Goal: Find specific page/section: Find specific page/section

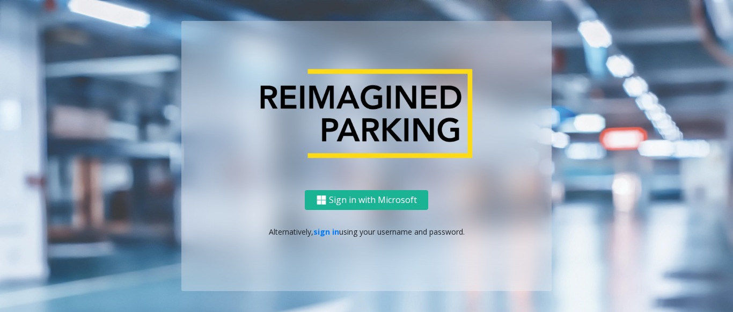
click at [324, 238] on div "Sign in with Microsoft Alternatively, sign in using your username and password." at bounding box center [366, 240] width 370 height 101
click at [320, 231] on link "sign in" at bounding box center [326, 231] width 26 height 10
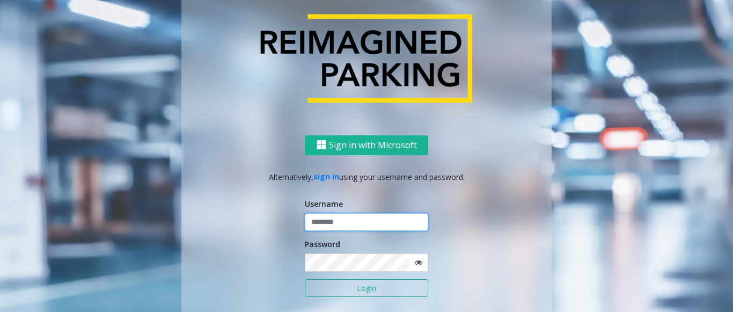
click at [321, 230] on input "text" at bounding box center [366, 222] width 123 height 18
drag, startPoint x: 349, startPoint y: 222, endPoint x: 305, endPoint y: 224, distance: 44.1
click at [305, 224] on input "*******" at bounding box center [366, 222] width 123 height 18
type input "*******"
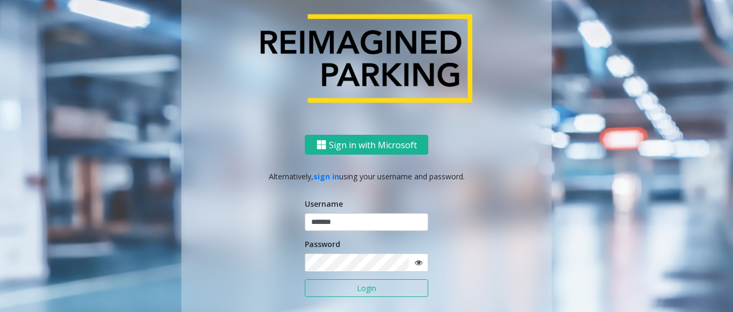
click at [335, 291] on button "Login" at bounding box center [366, 288] width 123 height 18
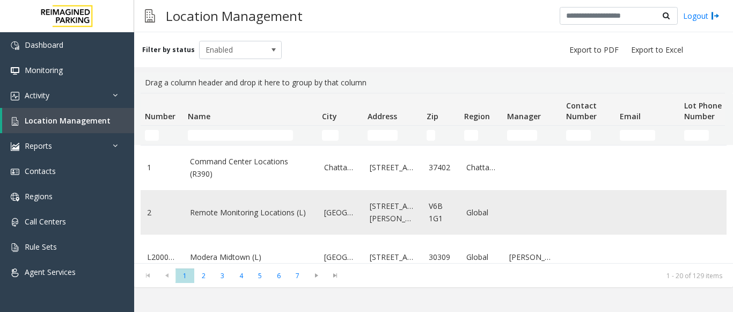
click at [258, 209] on link "Remote Monitoring Locations (L)" at bounding box center [250, 213] width 121 height 12
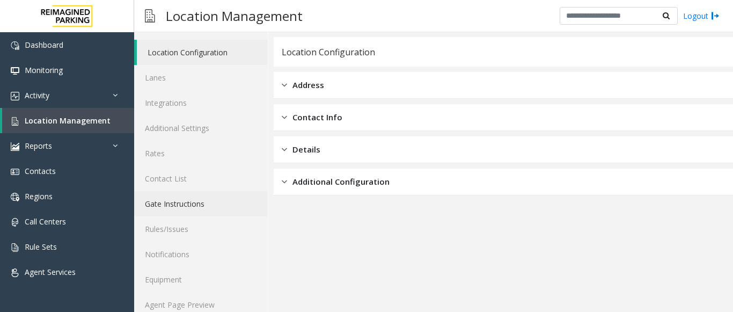
scroll to position [42, 0]
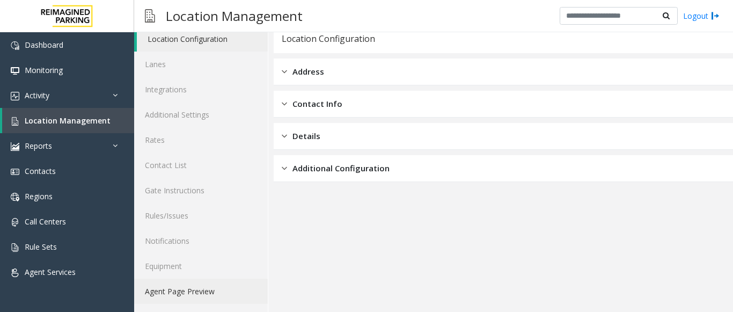
click at [215, 287] on link "Agent Page Preview" at bounding box center [201, 290] width 134 height 25
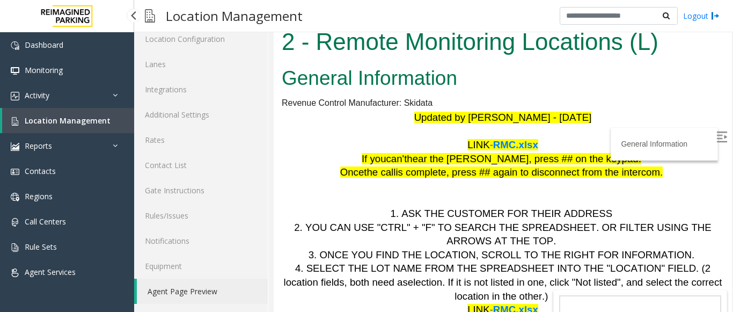
click at [90, 115] on link "Location Management" at bounding box center [68, 120] width 132 height 25
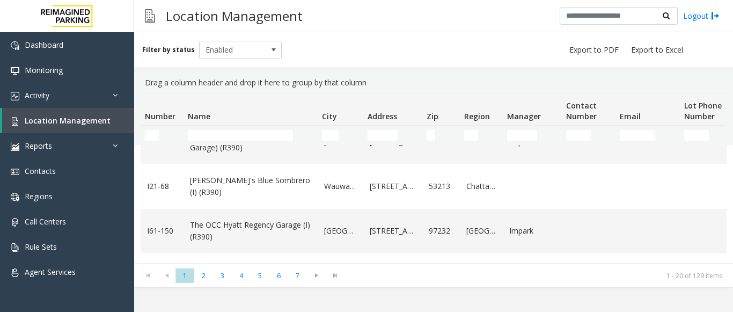
scroll to position [268, 0]
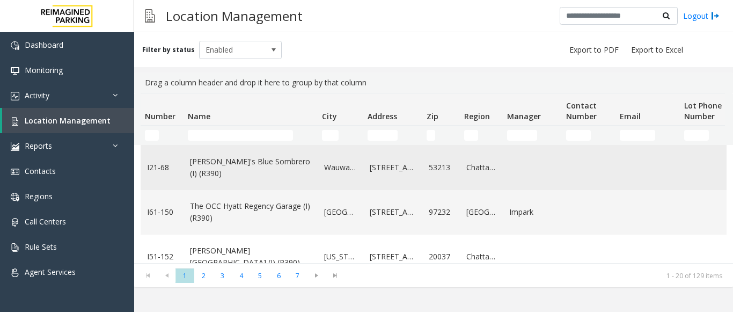
click at [225, 168] on link "[PERSON_NAME]'s Blue Sombrero (I) (R390)" at bounding box center [250, 168] width 121 height 24
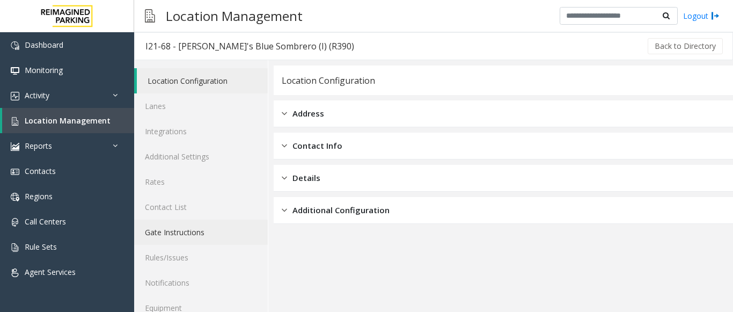
scroll to position [42, 0]
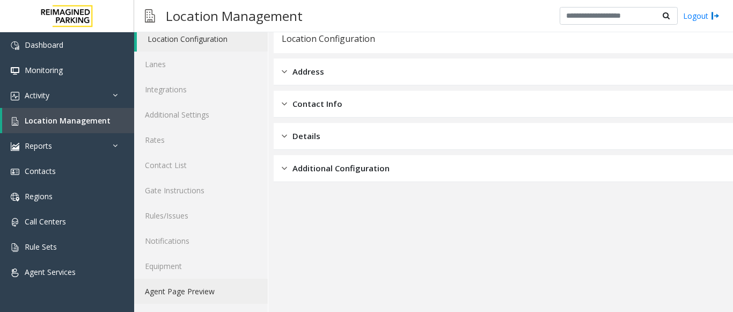
click at [198, 296] on link "Agent Page Preview" at bounding box center [201, 290] width 134 height 25
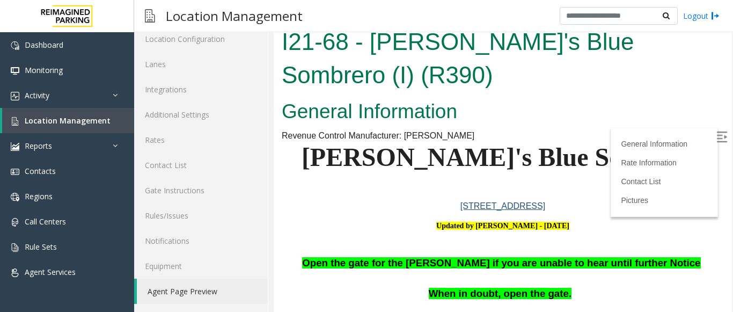
click at [716, 138] on img at bounding box center [721, 136] width 11 height 11
click at [482, 201] on link "[STREET_ADDRESS]" at bounding box center [502, 205] width 85 height 9
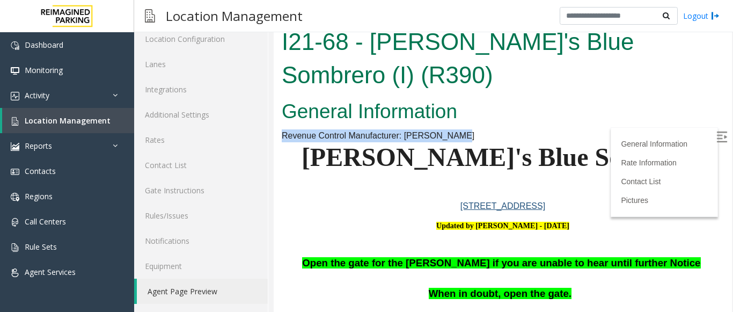
drag, startPoint x: 476, startPoint y: 100, endPoint x: 479, endPoint y: 83, distance: 17.4
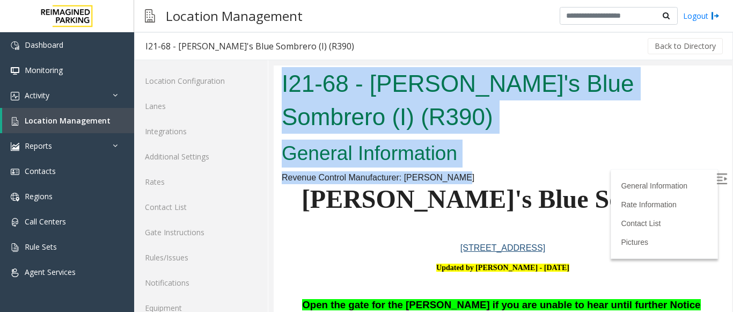
drag, startPoint x: 474, startPoint y: 146, endPoint x: 383, endPoint y: 43, distance: 137.7
click at [383, 65] on html "I21-68 - [PERSON_NAME]'s Blue Sombrero (I) (R390) General Information Revenue C…" at bounding box center [503, 209] width 458 height 288
click at [531, 140] on h2 "General Information" at bounding box center [503, 154] width 442 height 28
drag, startPoint x: 486, startPoint y: 140, endPoint x: 270, endPoint y: 81, distance: 223.1
click at [274, 81] on html "I21-68 - [PERSON_NAME]'s Blue Sombrero (I) (R390) General Information Revenue C…" at bounding box center [503, 209] width 458 height 288
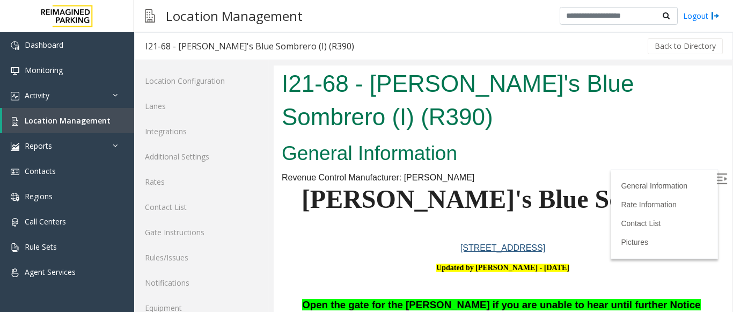
click at [562, 185] on span "[PERSON_NAME]'s Blue Sombrero" at bounding box center [503, 199] width 402 height 28
